Goal: Find specific page/section: Find specific page/section

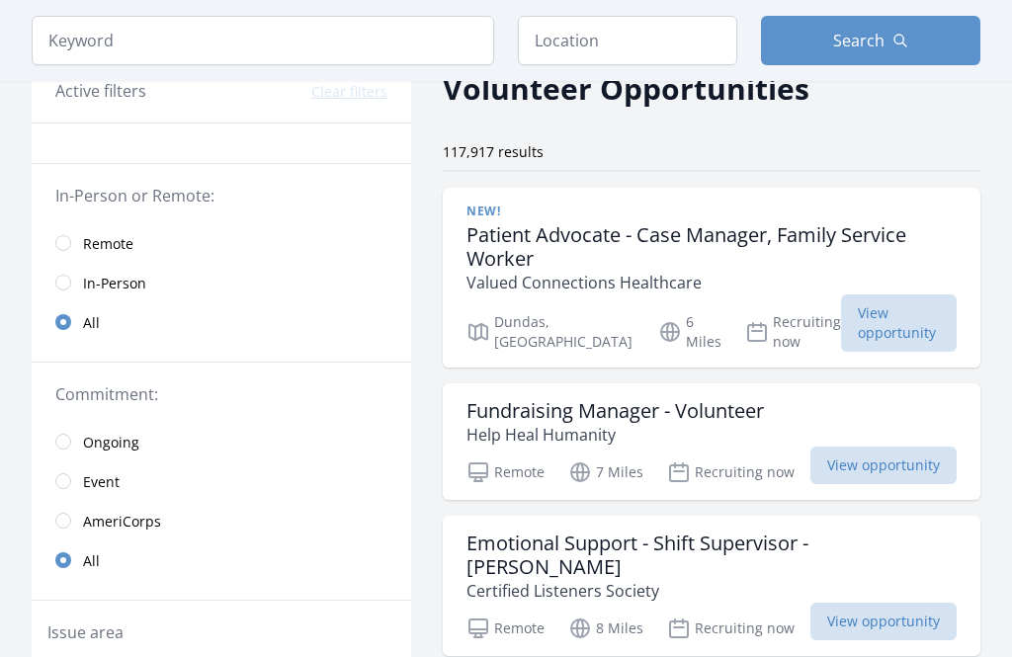
scroll to position [99, 0]
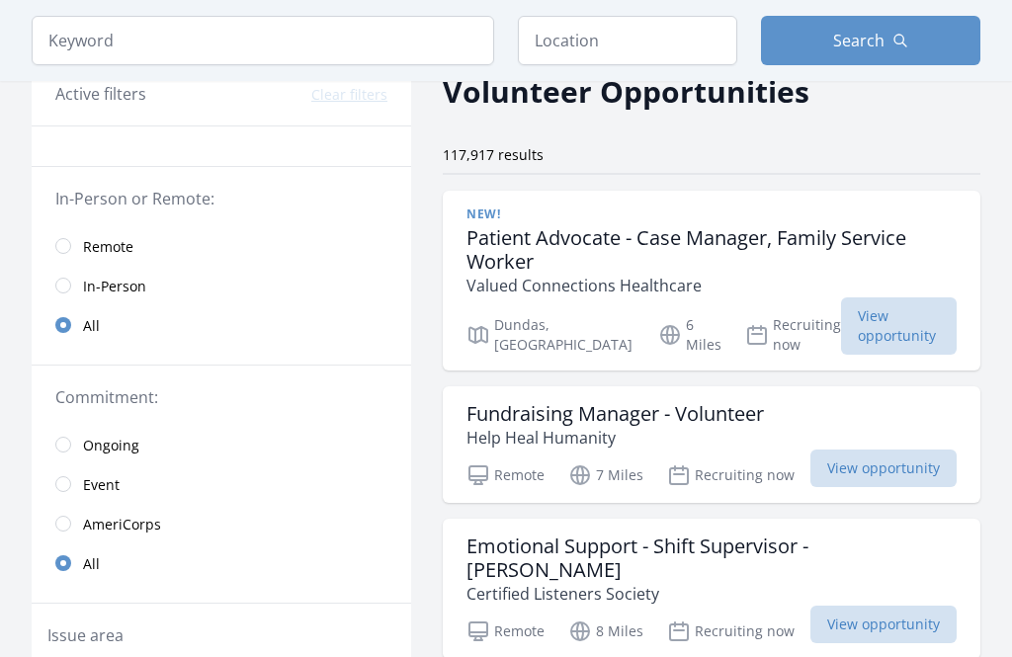
click at [78, 237] on link "Remote" at bounding box center [221, 246] width 379 height 40
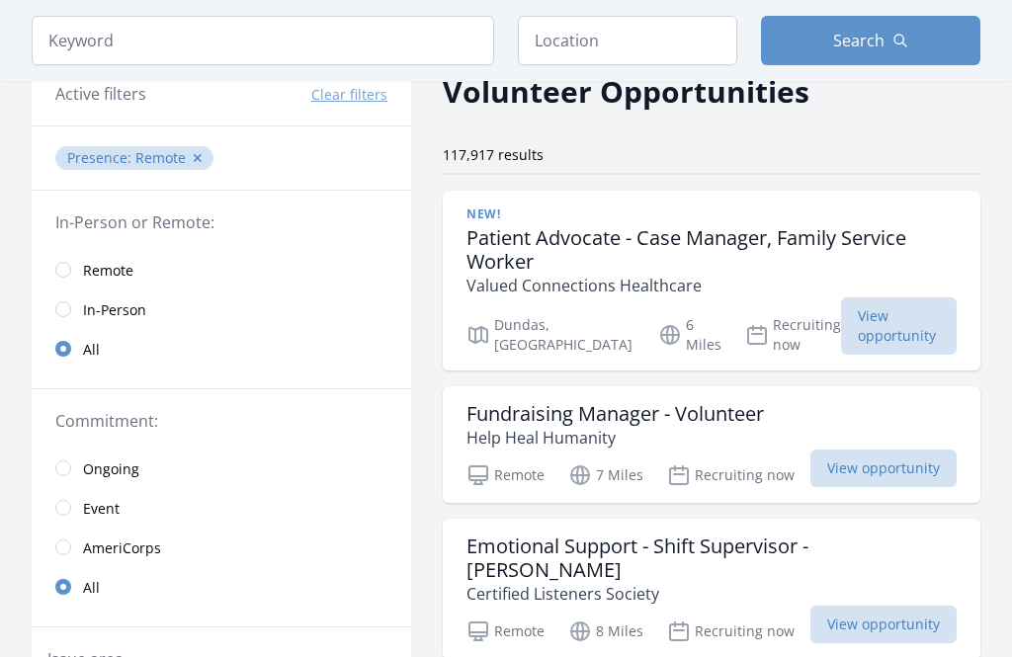
click at [67, 260] on link "Remote" at bounding box center [221, 270] width 379 height 40
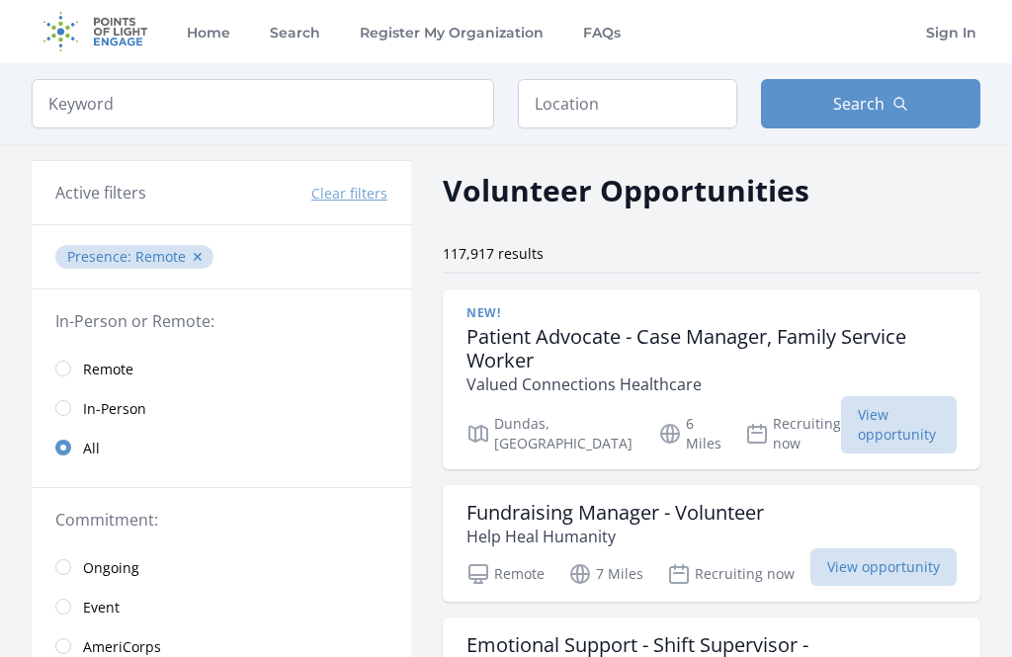
click at [835, 125] on button "Search" at bounding box center [870, 103] width 219 height 49
click at [829, 113] on button "Search" at bounding box center [870, 103] width 219 height 49
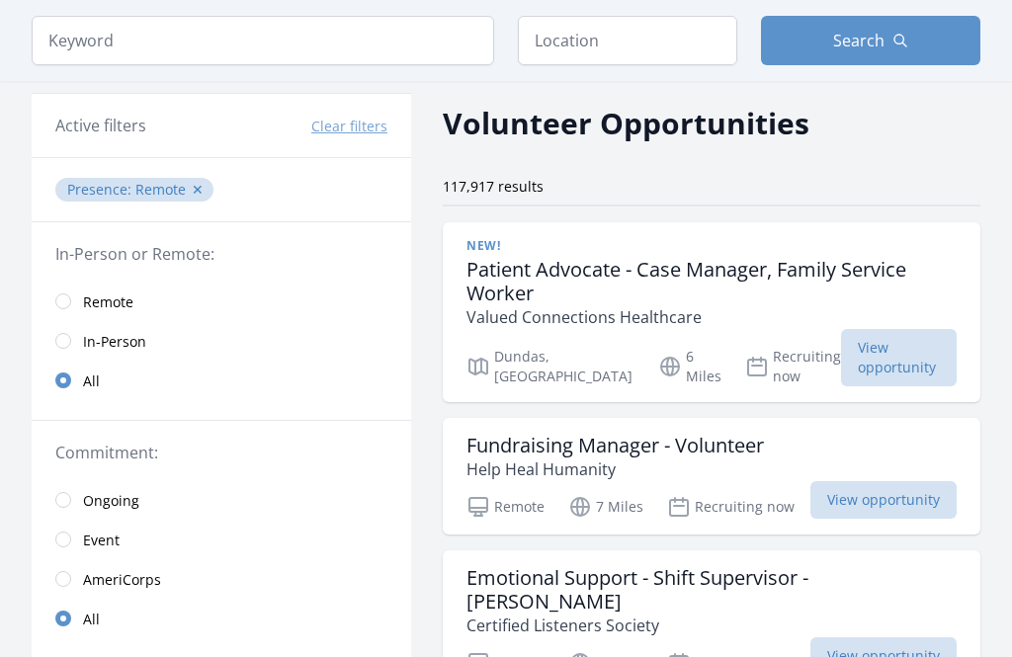
scroll to position [59, 0]
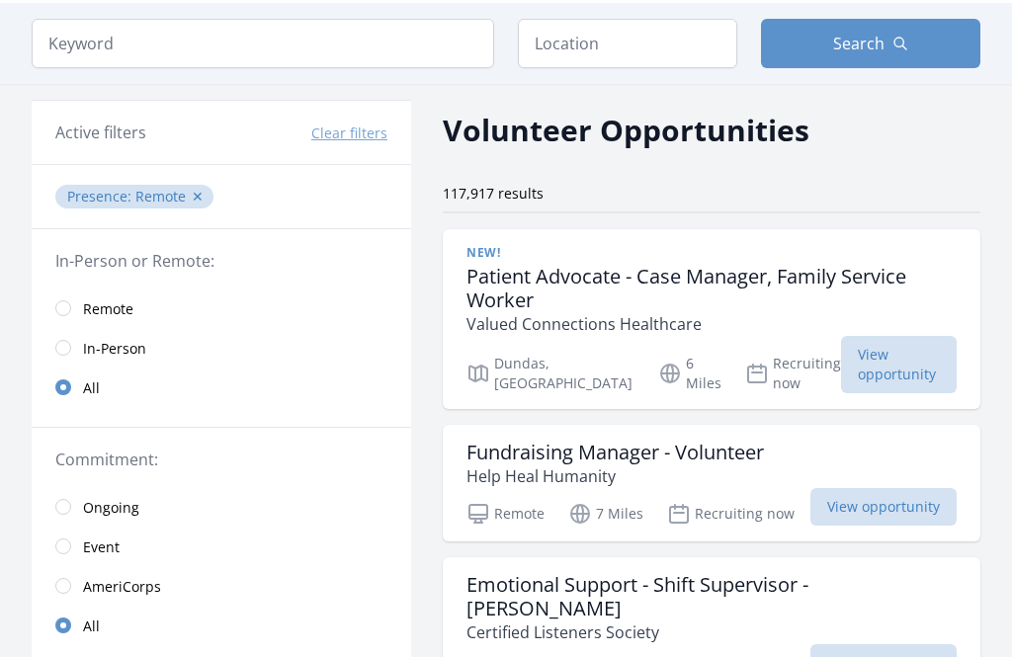
click at [71, 289] on link "Remote" at bounding box center [221, 309] width 379 height 40
click at [197, 193] on button "✕" at bounding box center [198, 198] width 12 height 20
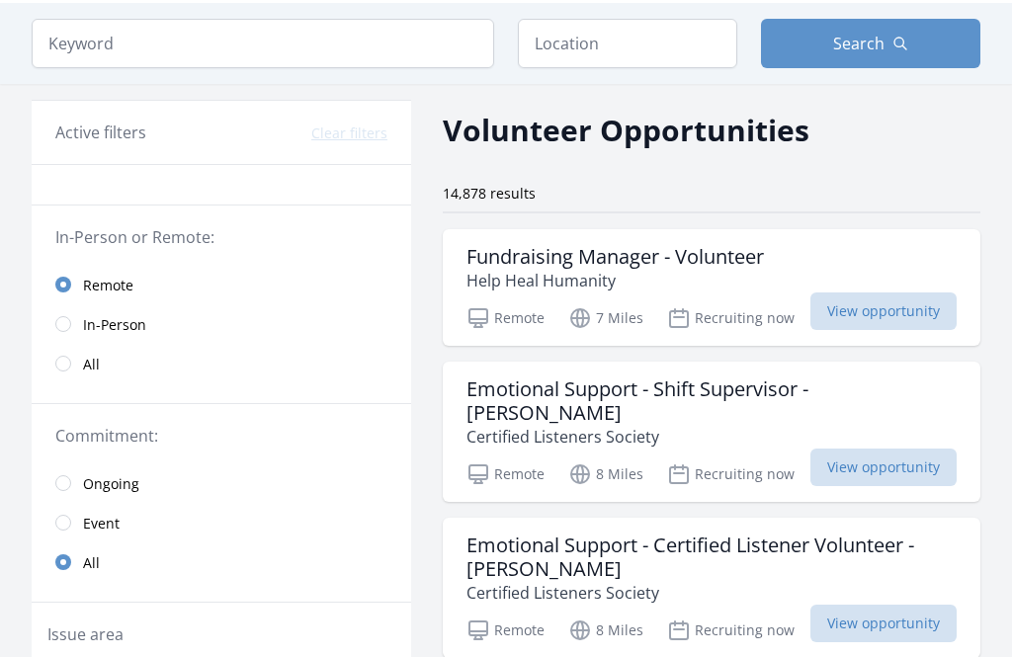
scroll to position [60, 0]
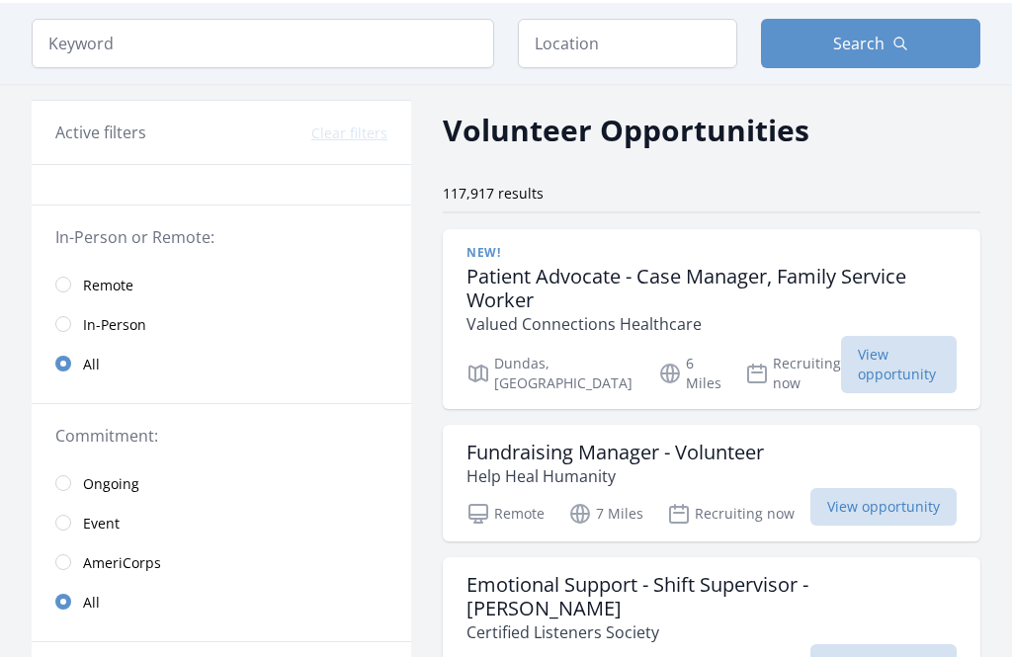
click at [72, 273] on link "Remote" at bounding box center [221, 285] width 379 height 40
